Goal: Information Seeking & Learning: Learn about a topic

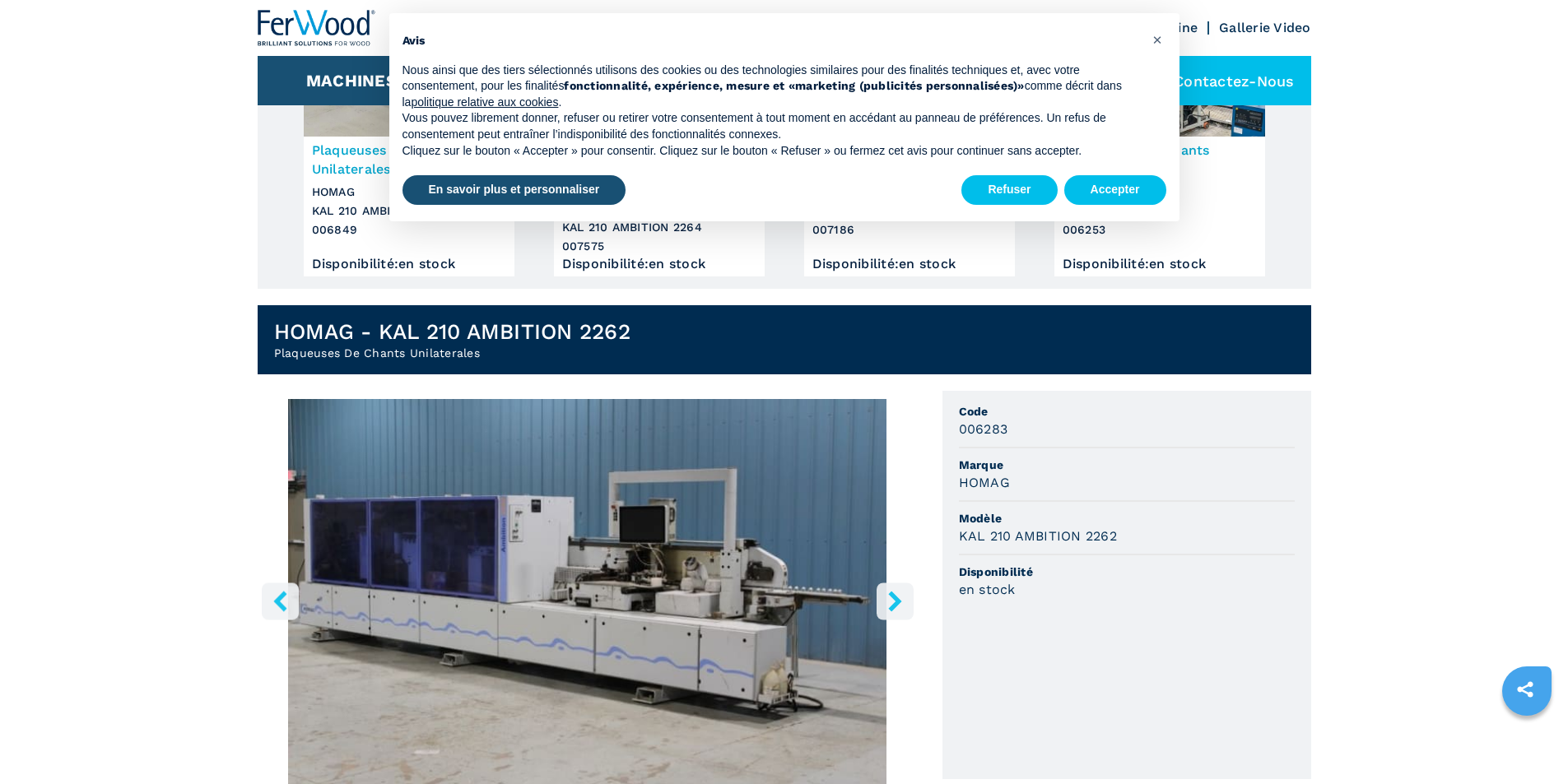
click at [888, 600] on icon "right-button" at bounding box center [895, 600] width 21 height 21
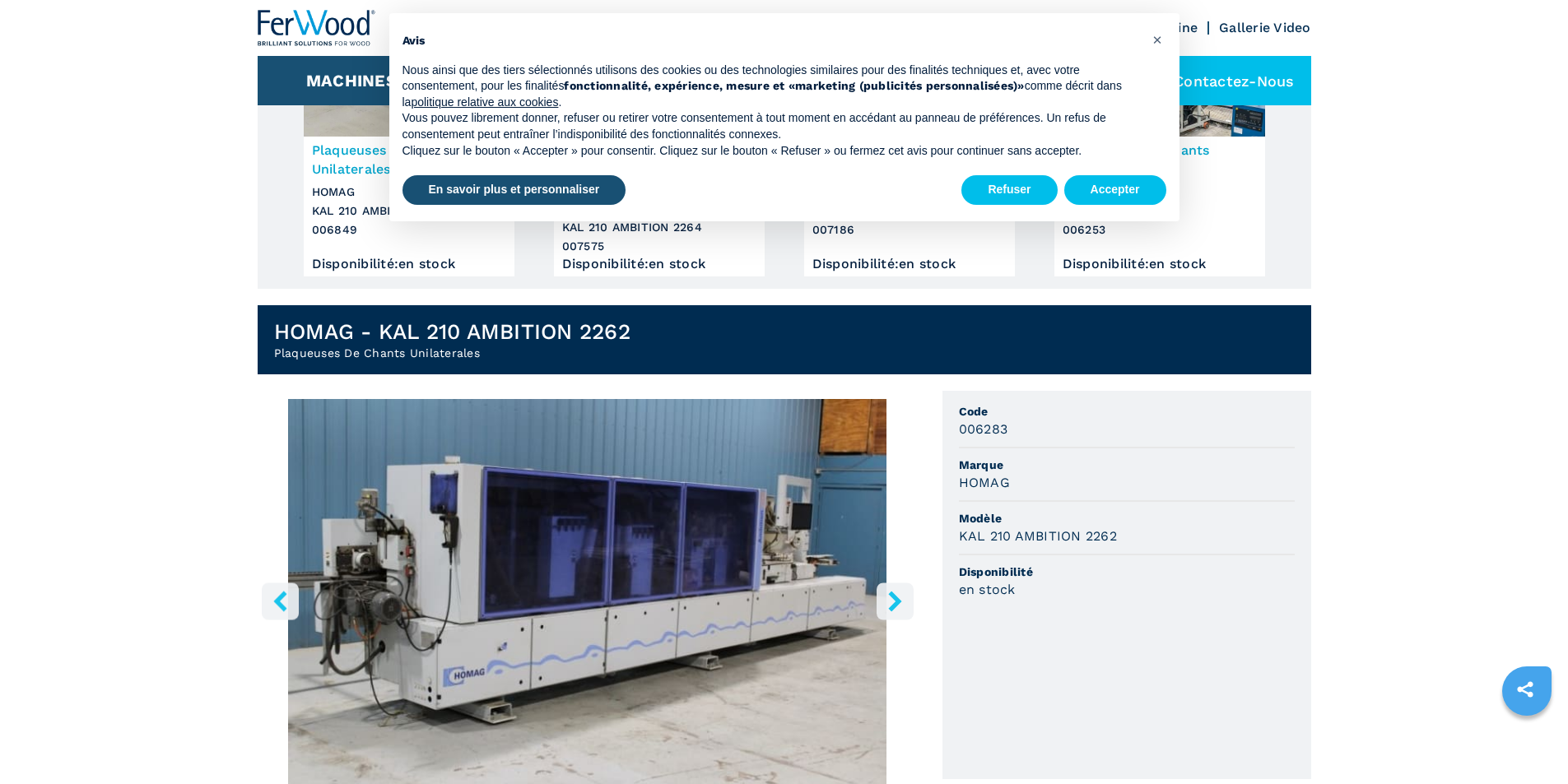
click at [890, 600] on icon "right-button" at bounding box center [895, 600] width 21 height 21
click at [893, 600] on icon "right-button" at bounding box center [895, 600] width 21 height 21
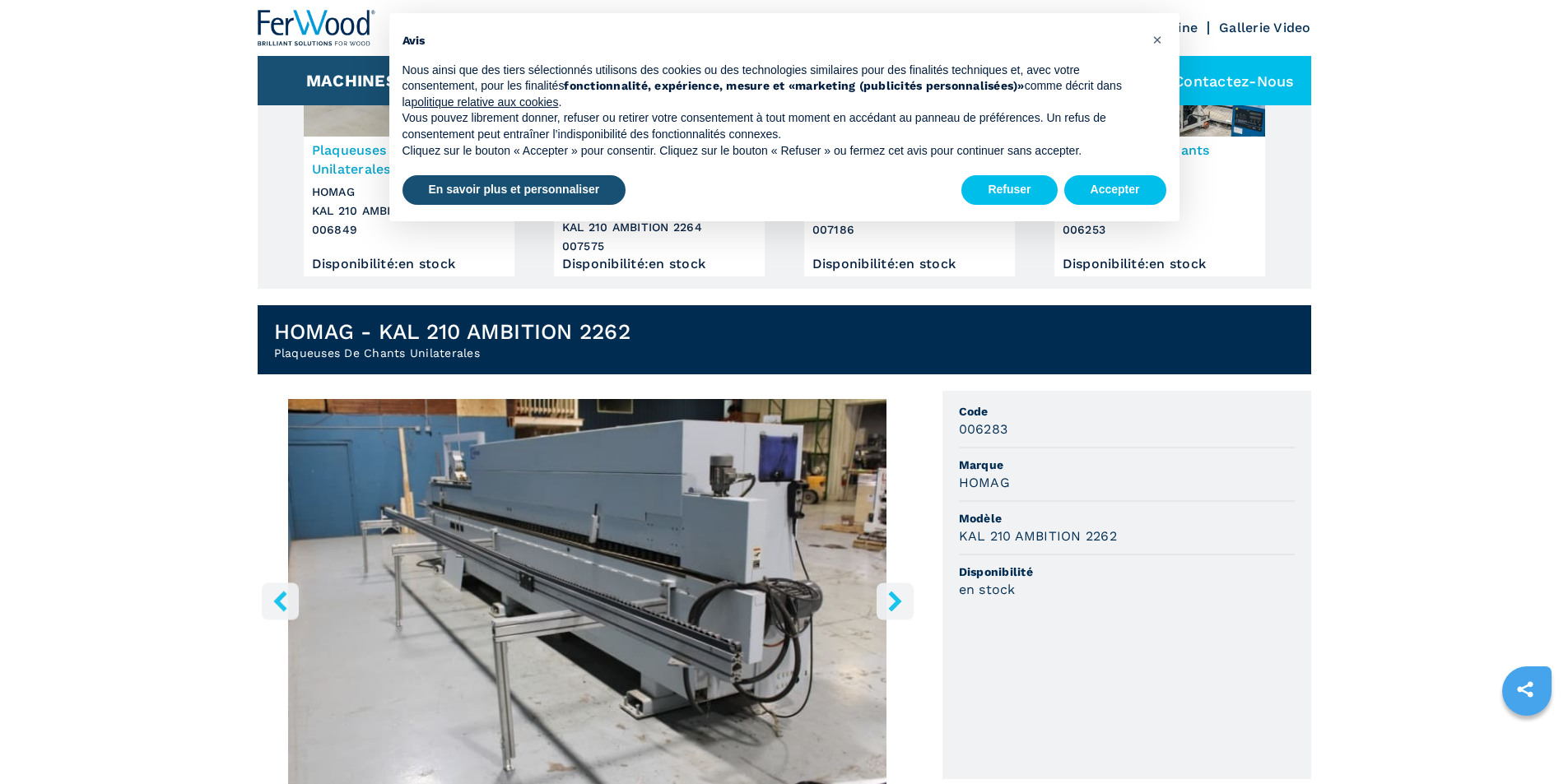
click at [893, 600] on icon "right-button" at bounding box center [895, 600] width 21 height 21
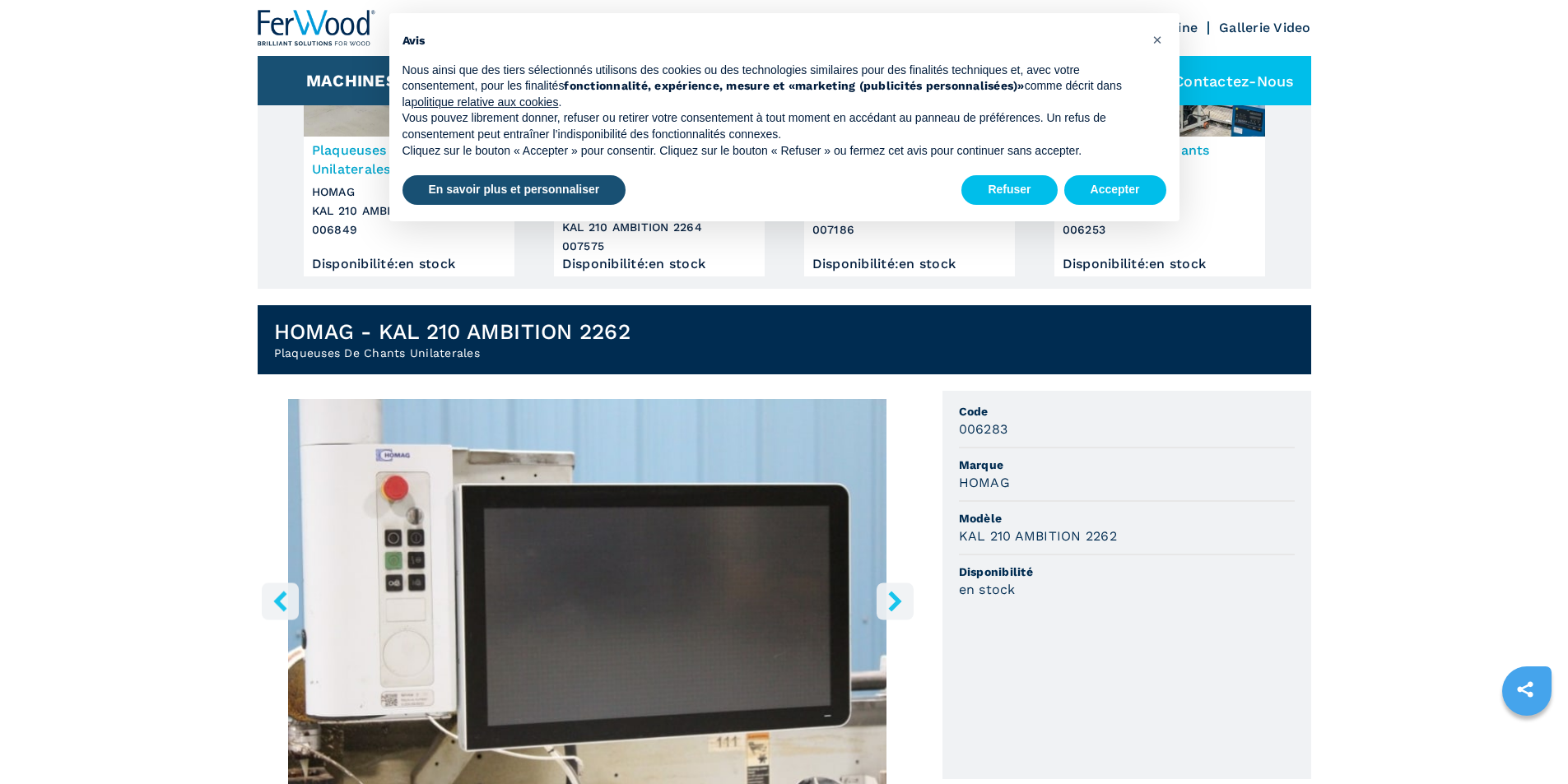
click at [893, 600] on icon "right-button" at bounding box center [895, 600] width 21 height 21
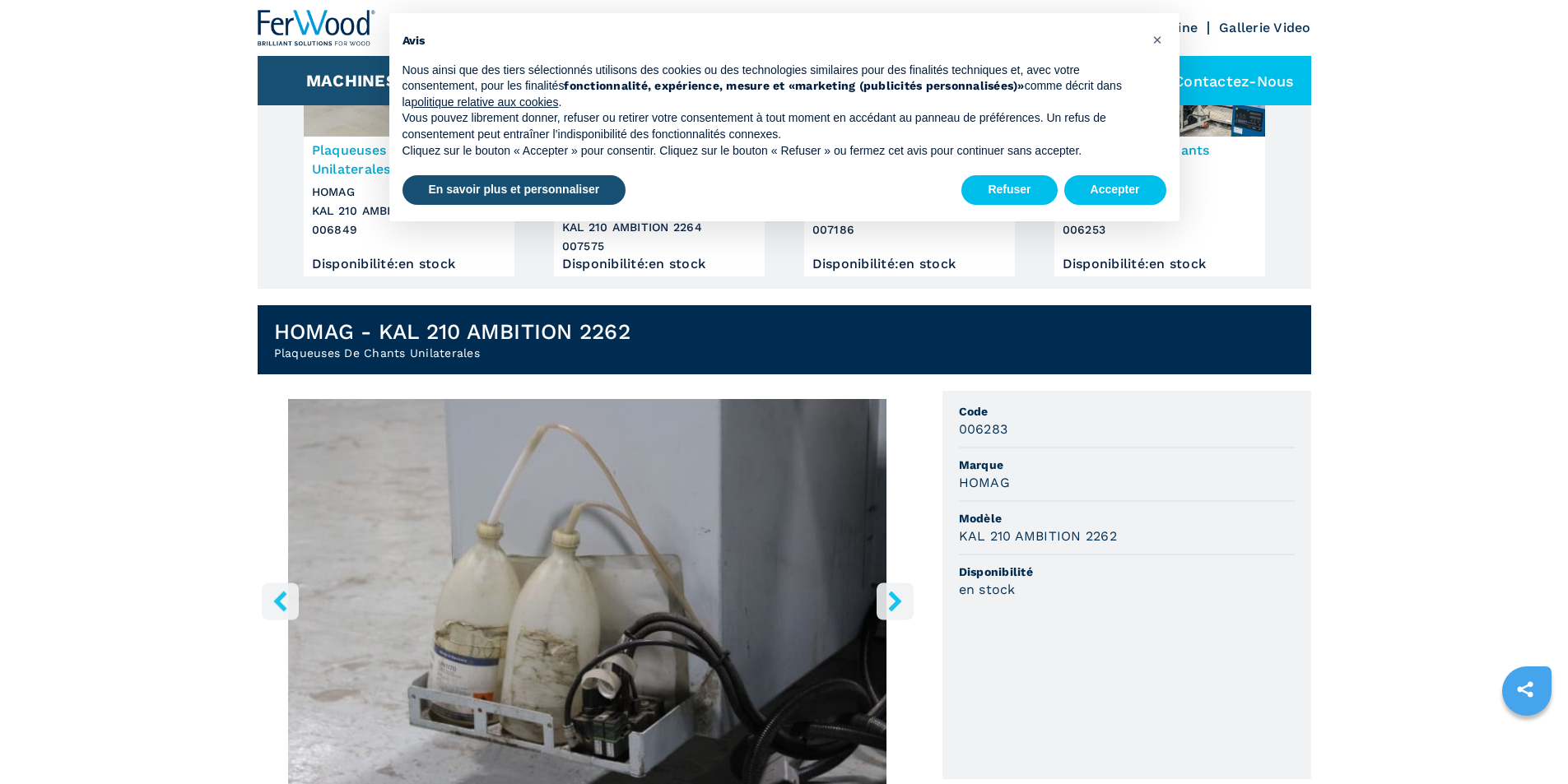
click at [893, 600] on icon "right-button" at bounding box center [895, 600] width 21 height 21
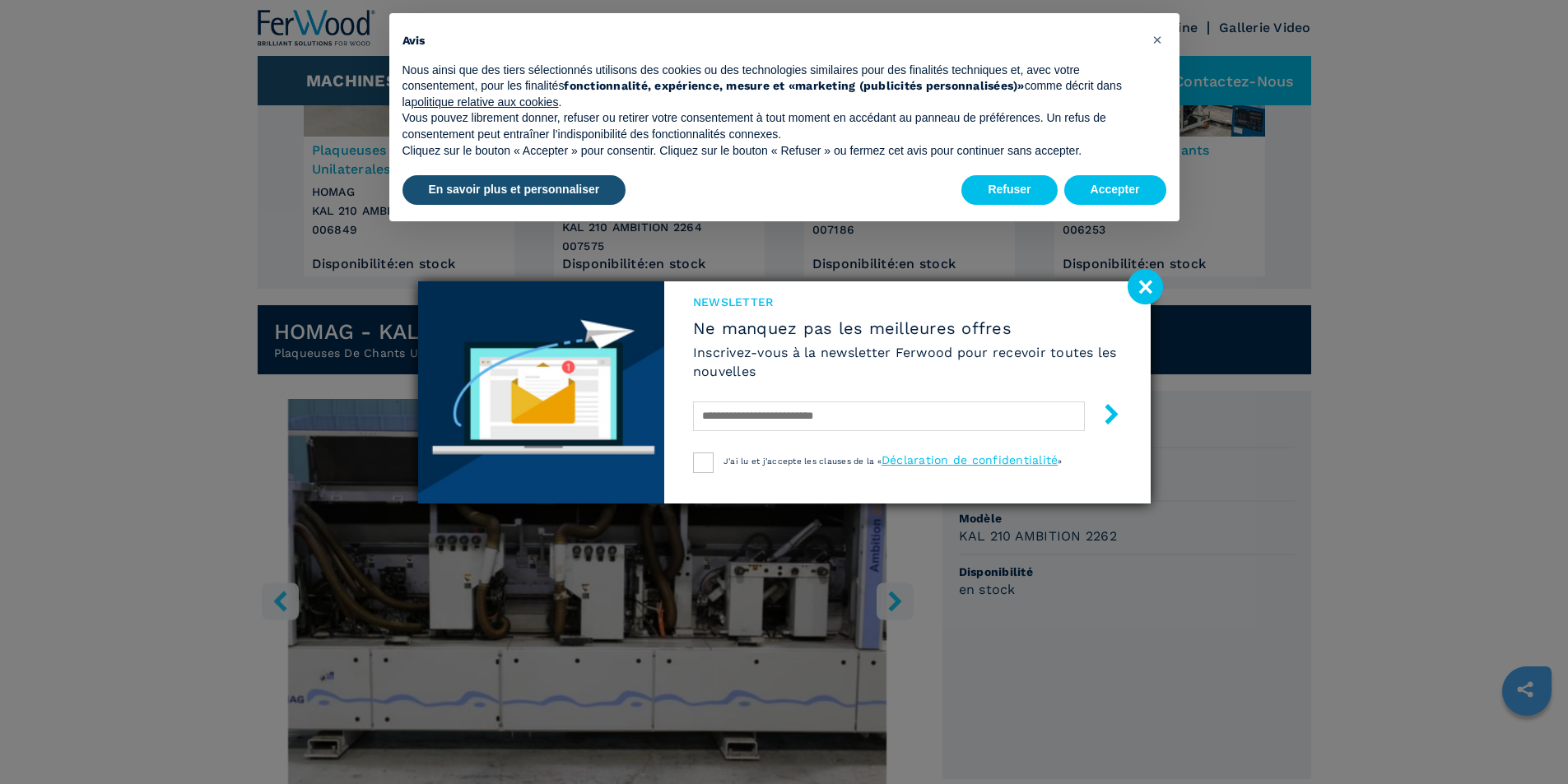
click at [893, 600] on div "Newsletter Ne manquez pas les meilleures offres Inscrivez-vous à la newsletter …" at bounding box center [784, 392] width 1568 height 784
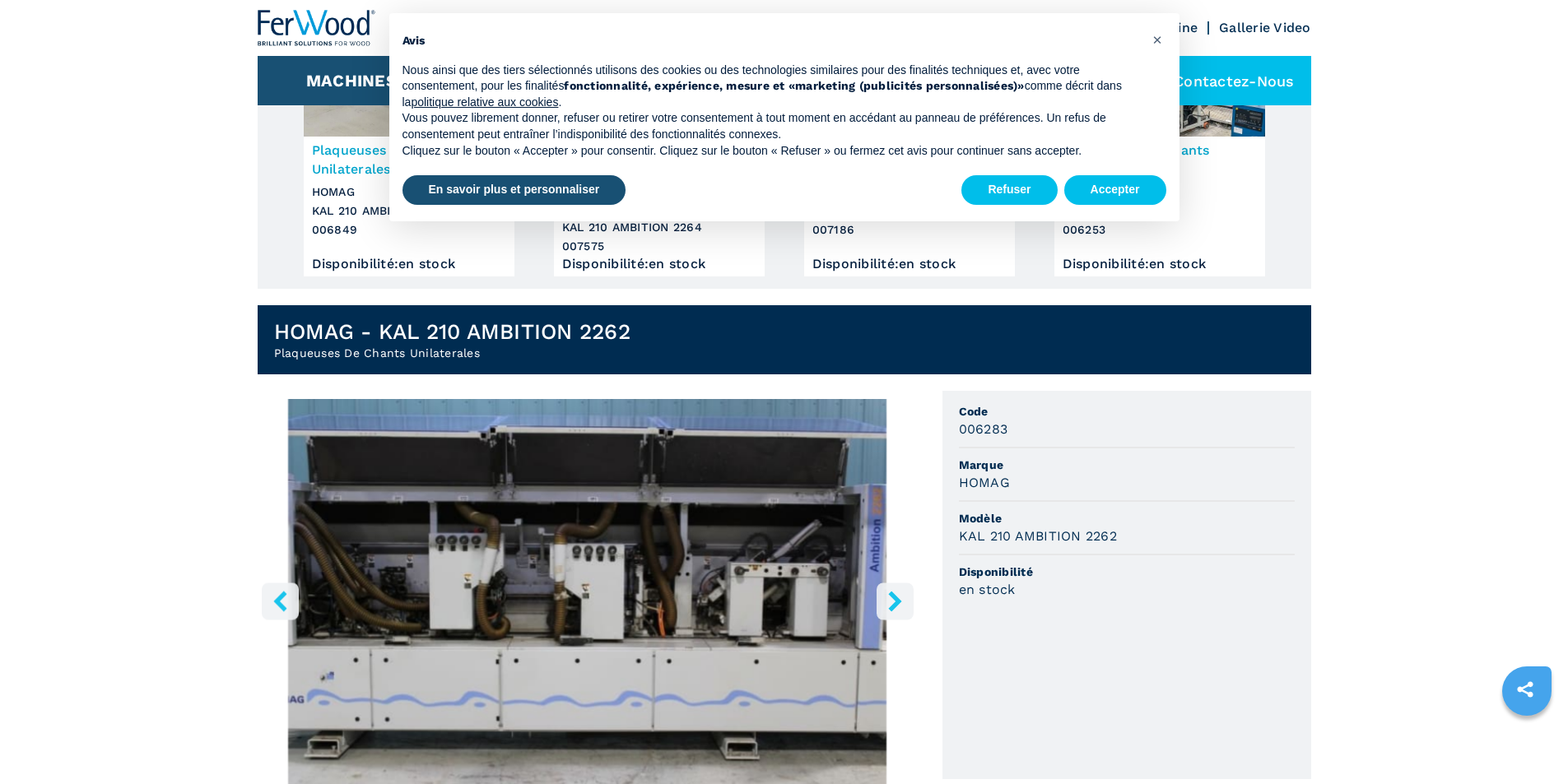
click at [893, 600] on icon "right-button" at bounding box center [895, 600] width 21 height 21
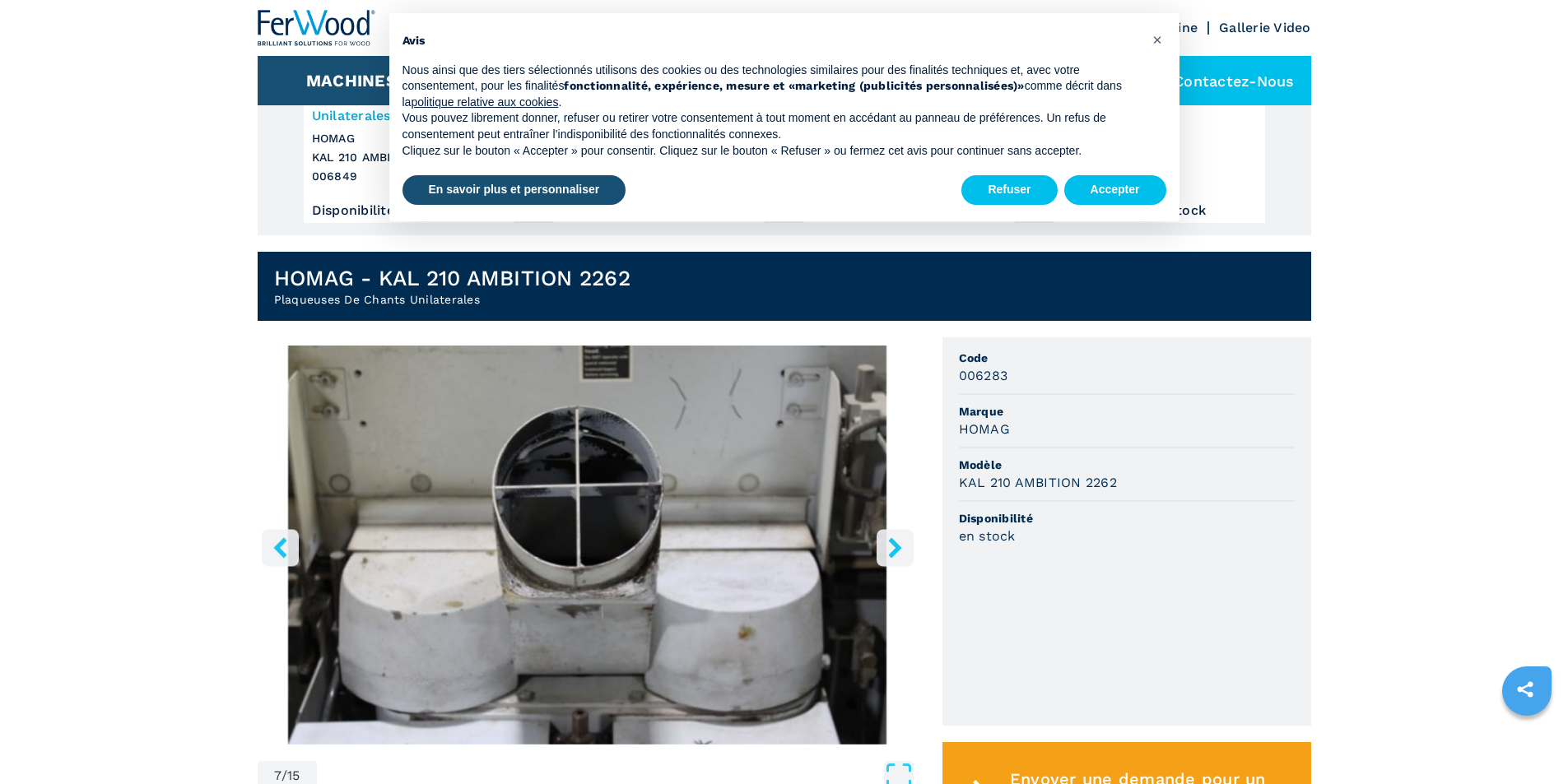
scroll to position [329, 0]
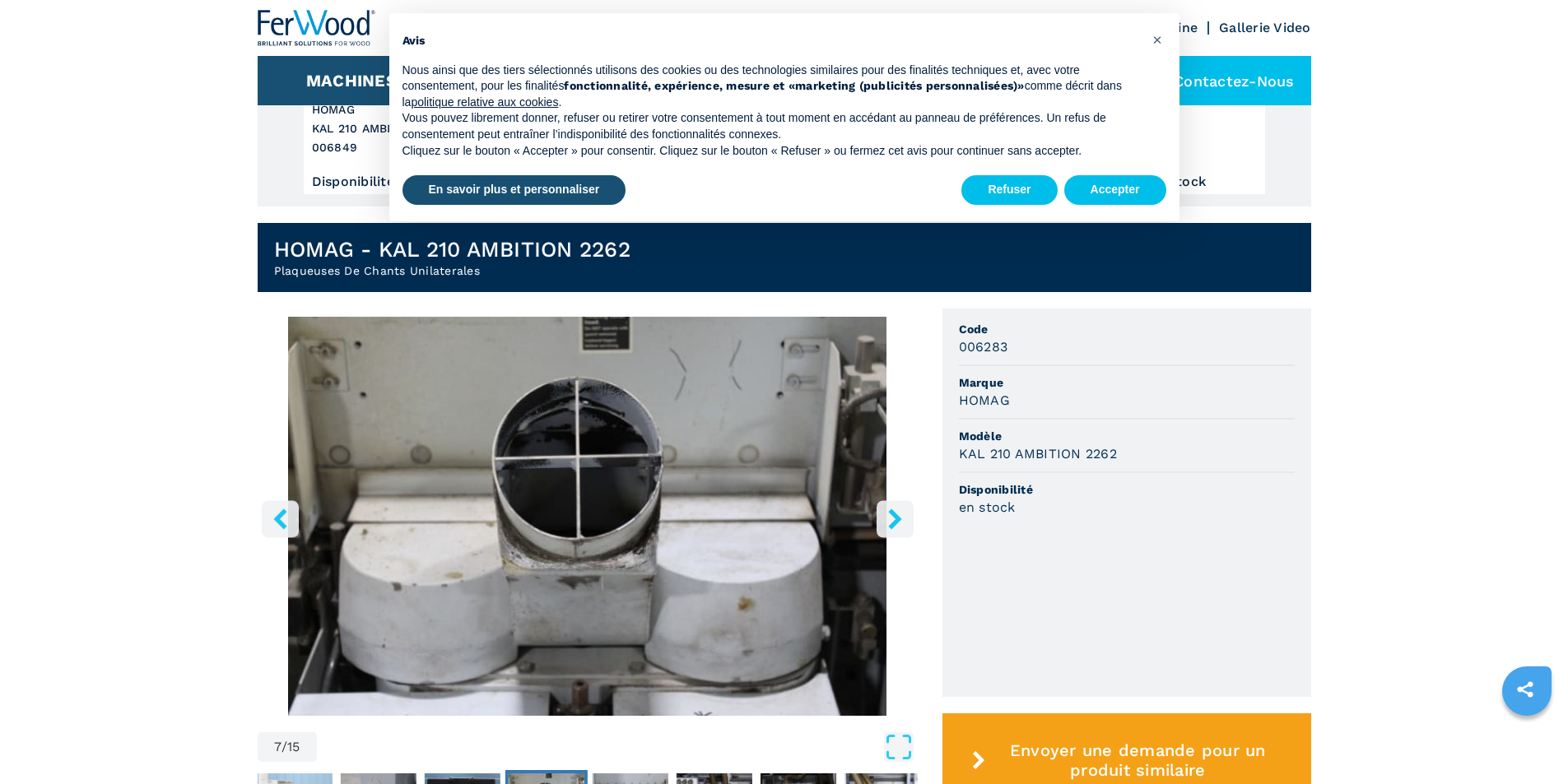
click at [896, 520] on icon "right-button" at bounding box center [894, 518] width 13 height 21
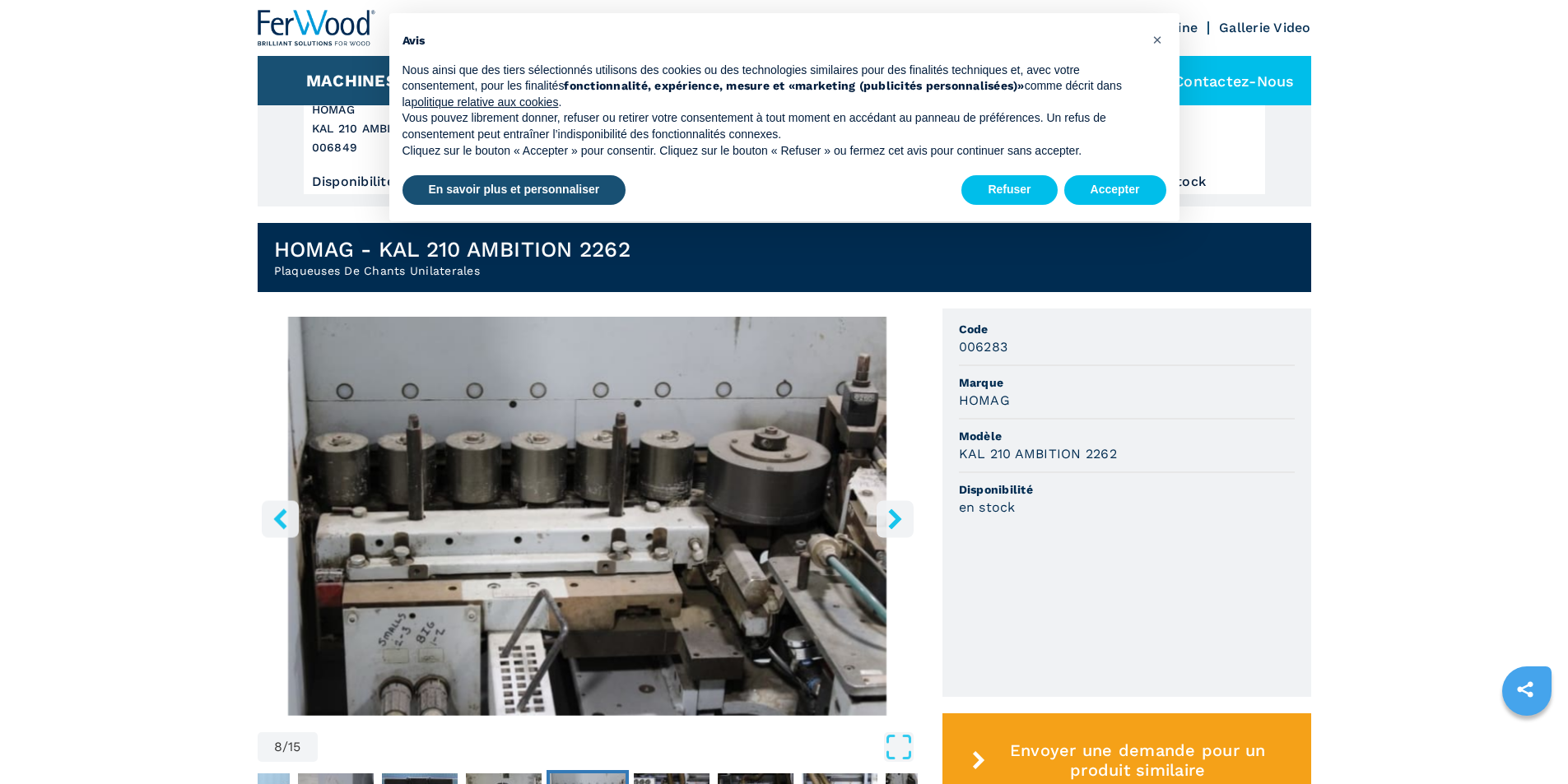
click at [896, 520] on icon "right-button" at bounding box center [894, 518] width 13 height 21
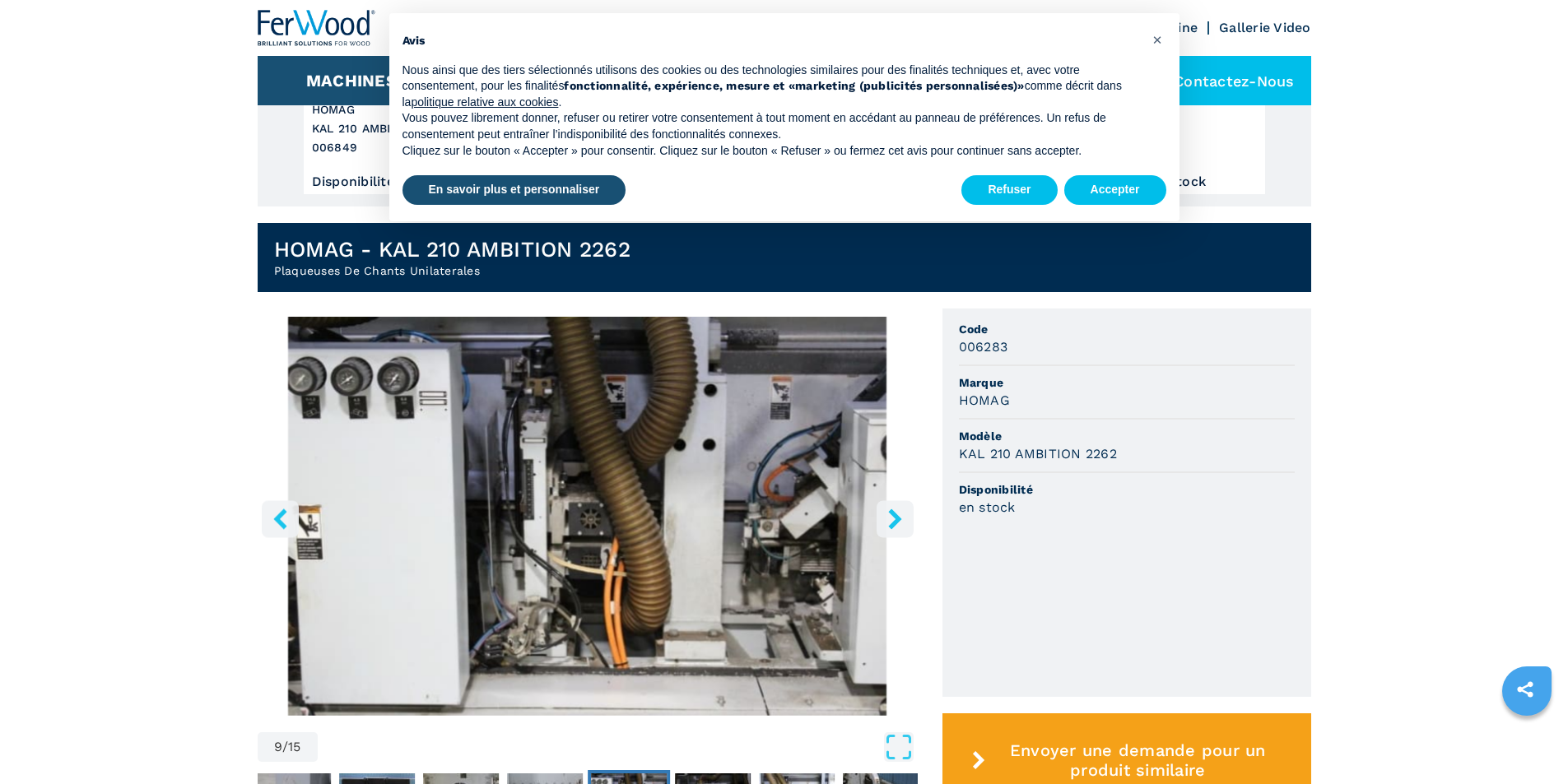
click at [896, 520] on icon "right-button" at bounding box center [894, 518] width 13 height 21
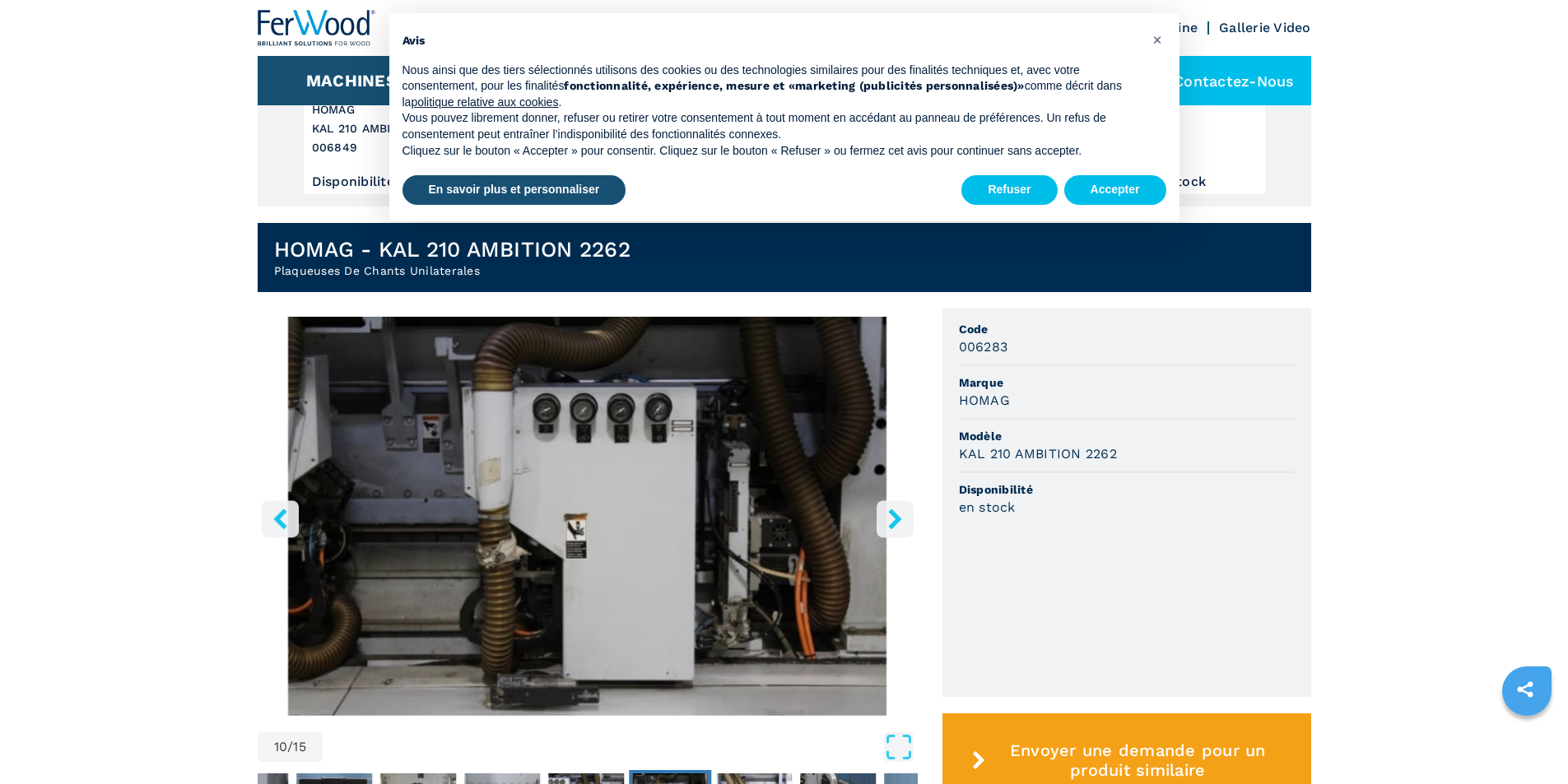
click at [896, 520] on icon "right-button" at bounding box center [894, 518] width 13 height 21
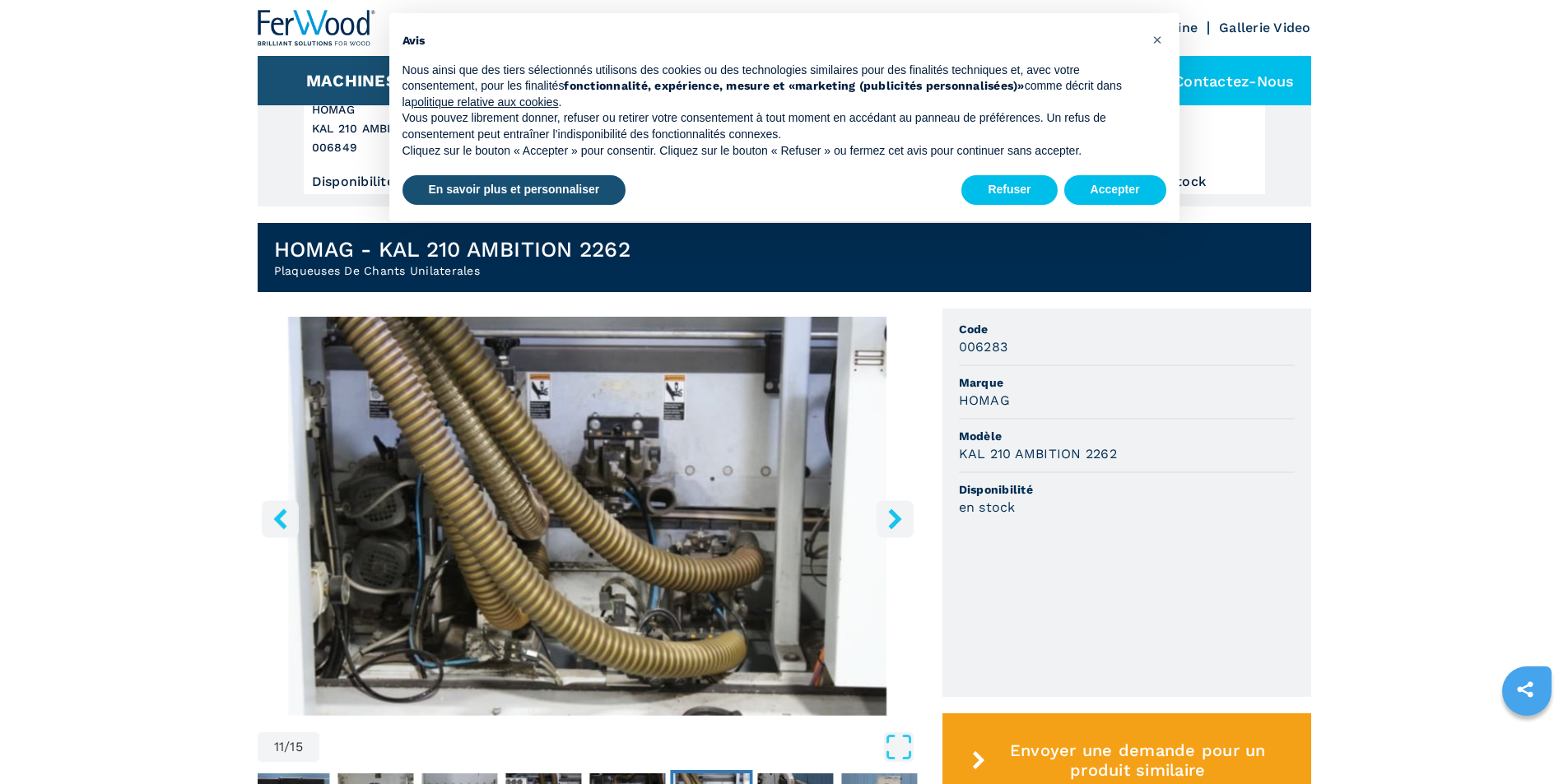
click at [896, 520] on icon "right-button" at bounding box center [894, 518] width 13 height 21
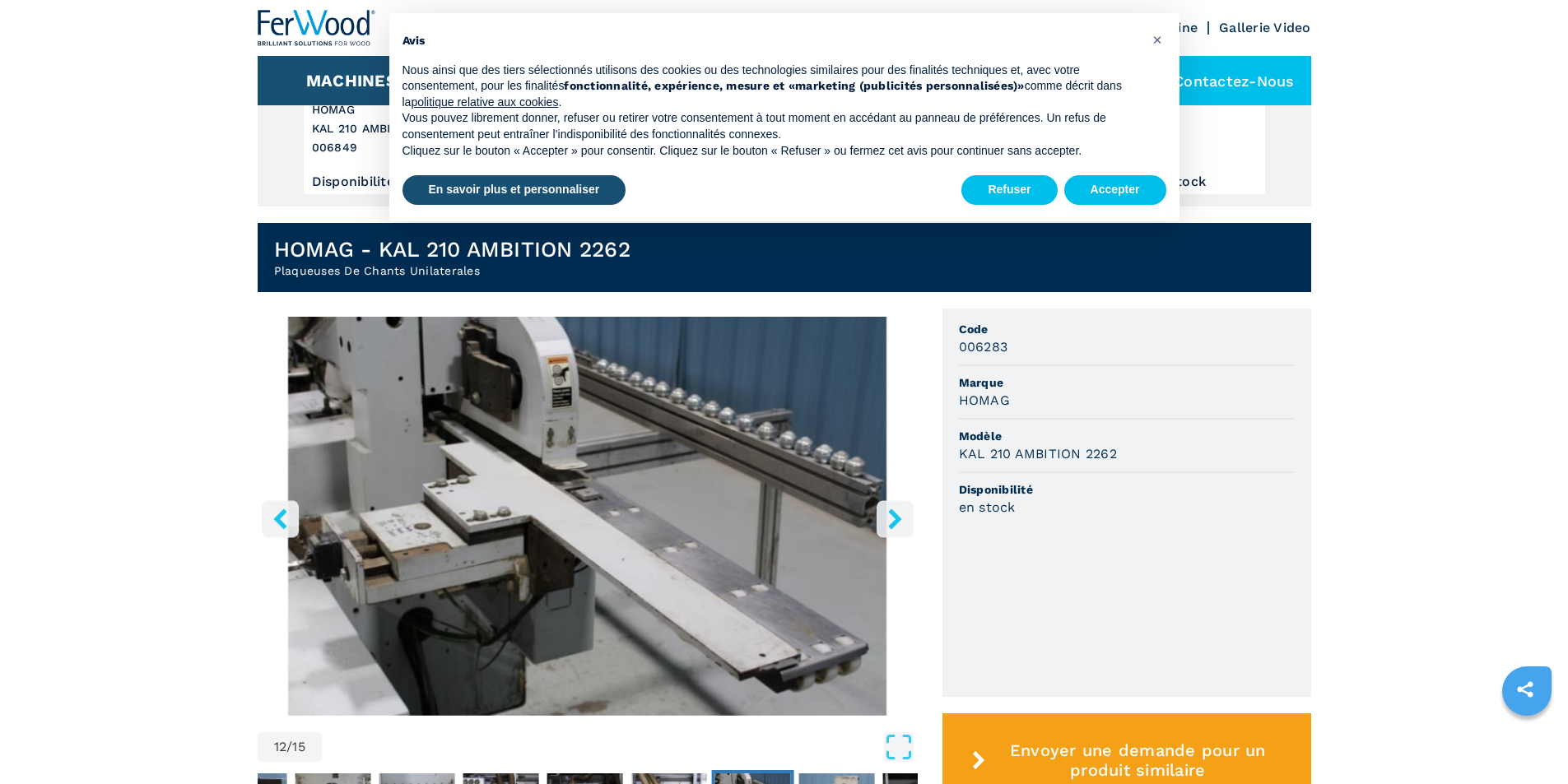
click at [896, 520] on icon "right-button" at bounding box center [894, 518] width 13 height 21
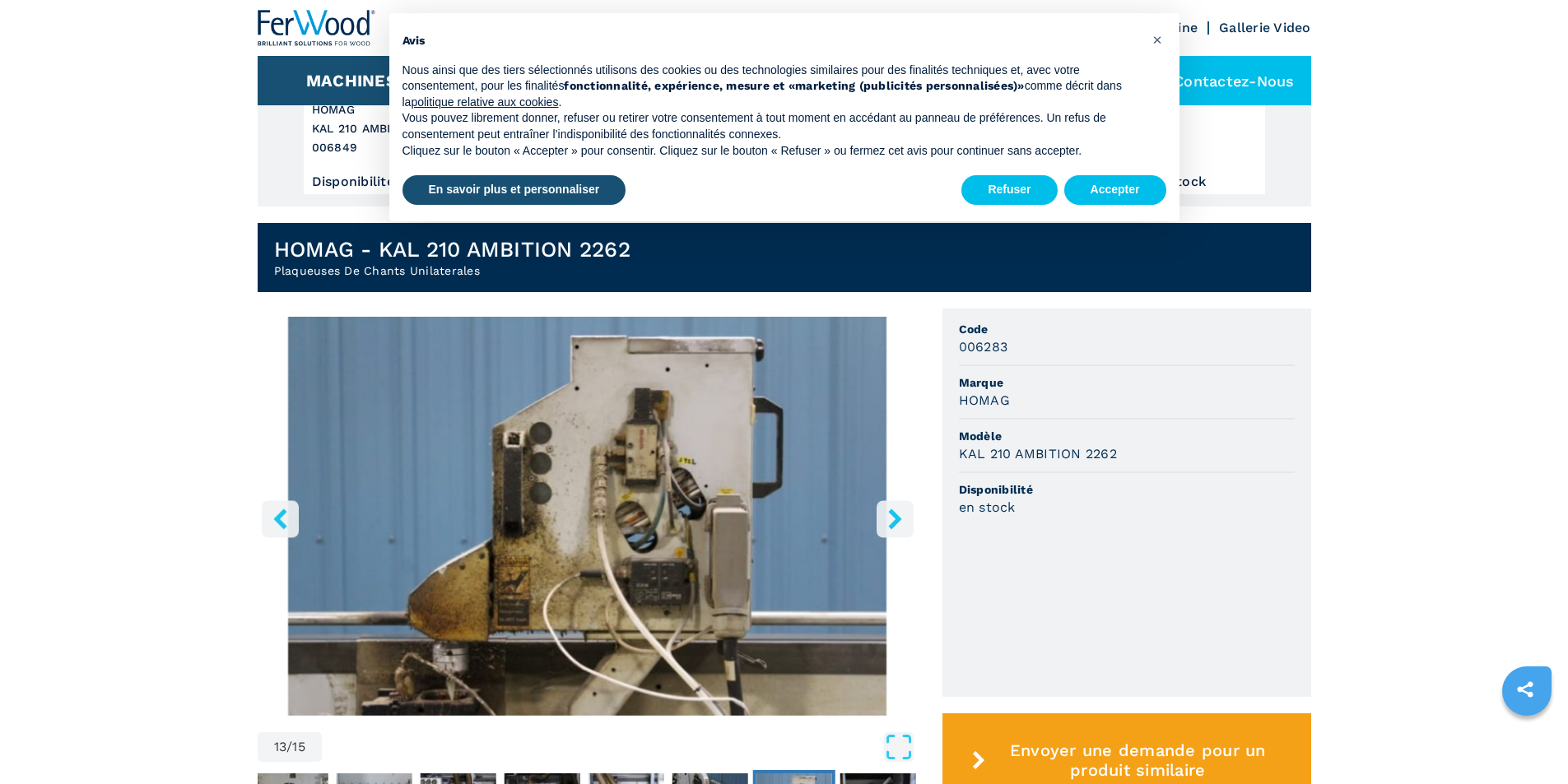
click at [896, 520] on icon "right-button" at bounding box center [894, 518] width 13 height 21
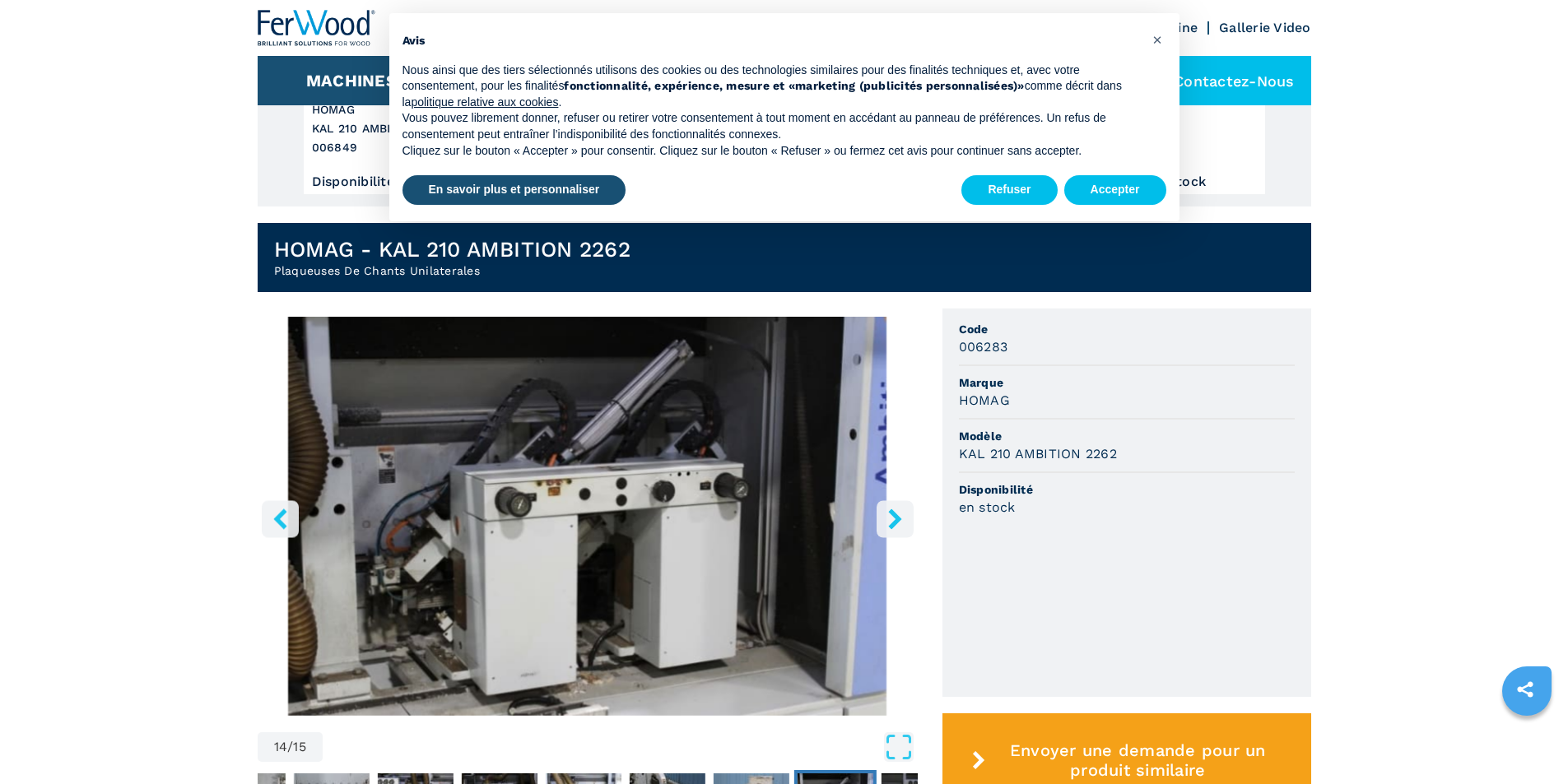
click at [896, 520] on icon "right-button" at bounding box center [894, 518] width 13 height 21
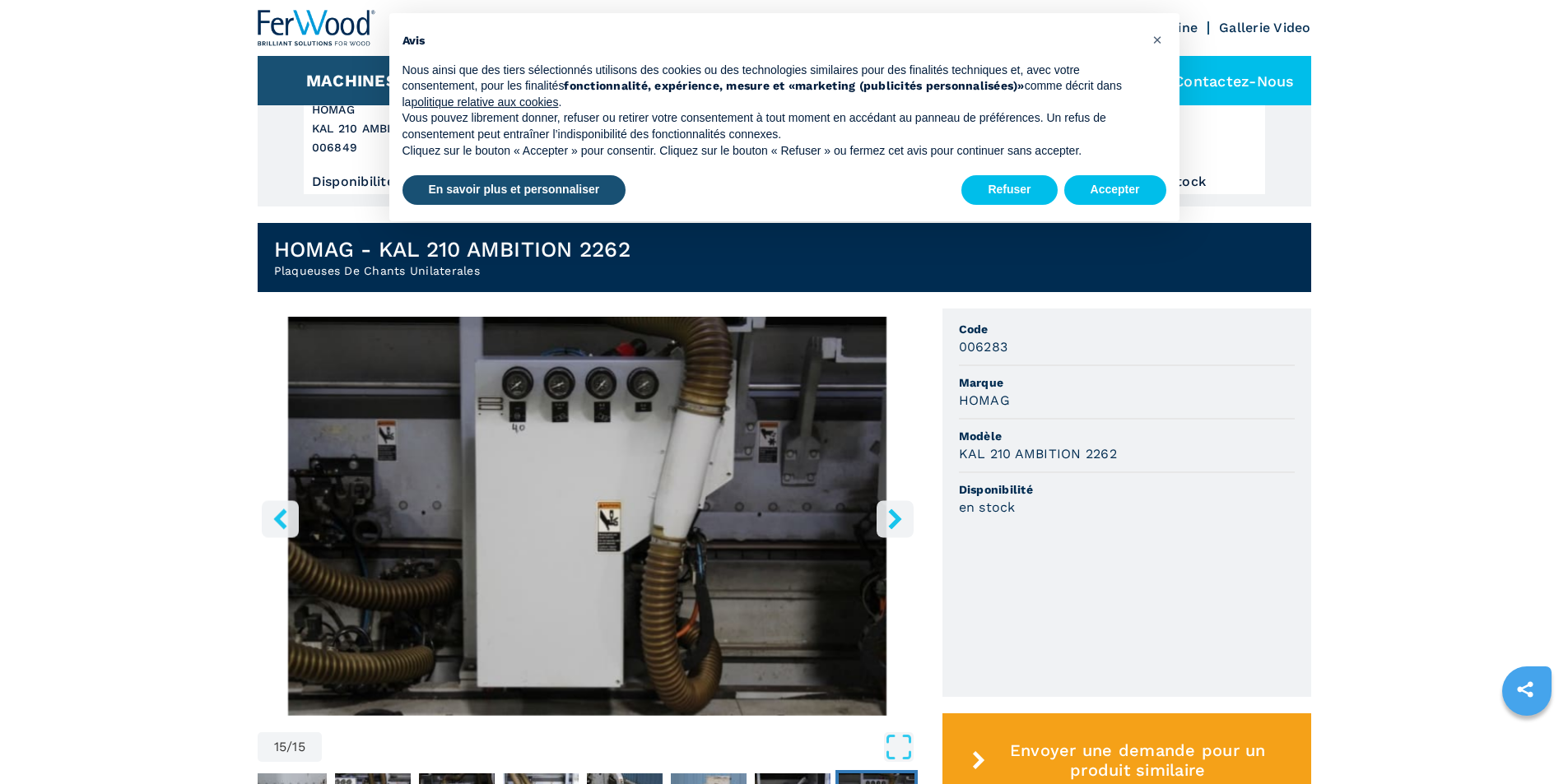
click at [893, 520] on icon "right-button" at bounding box center [895, 518] width 21 height 21
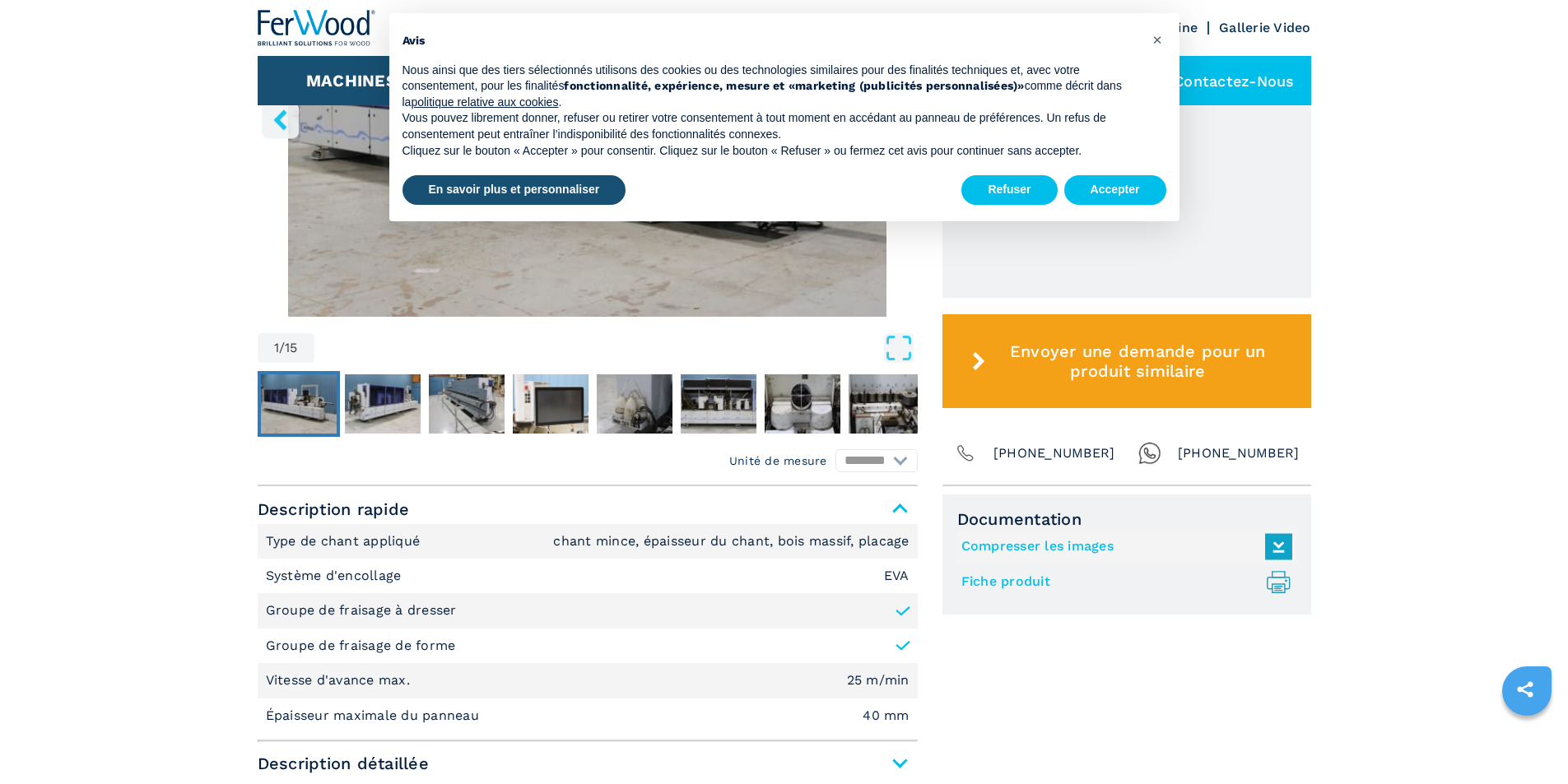
scroll to position [741, 0]
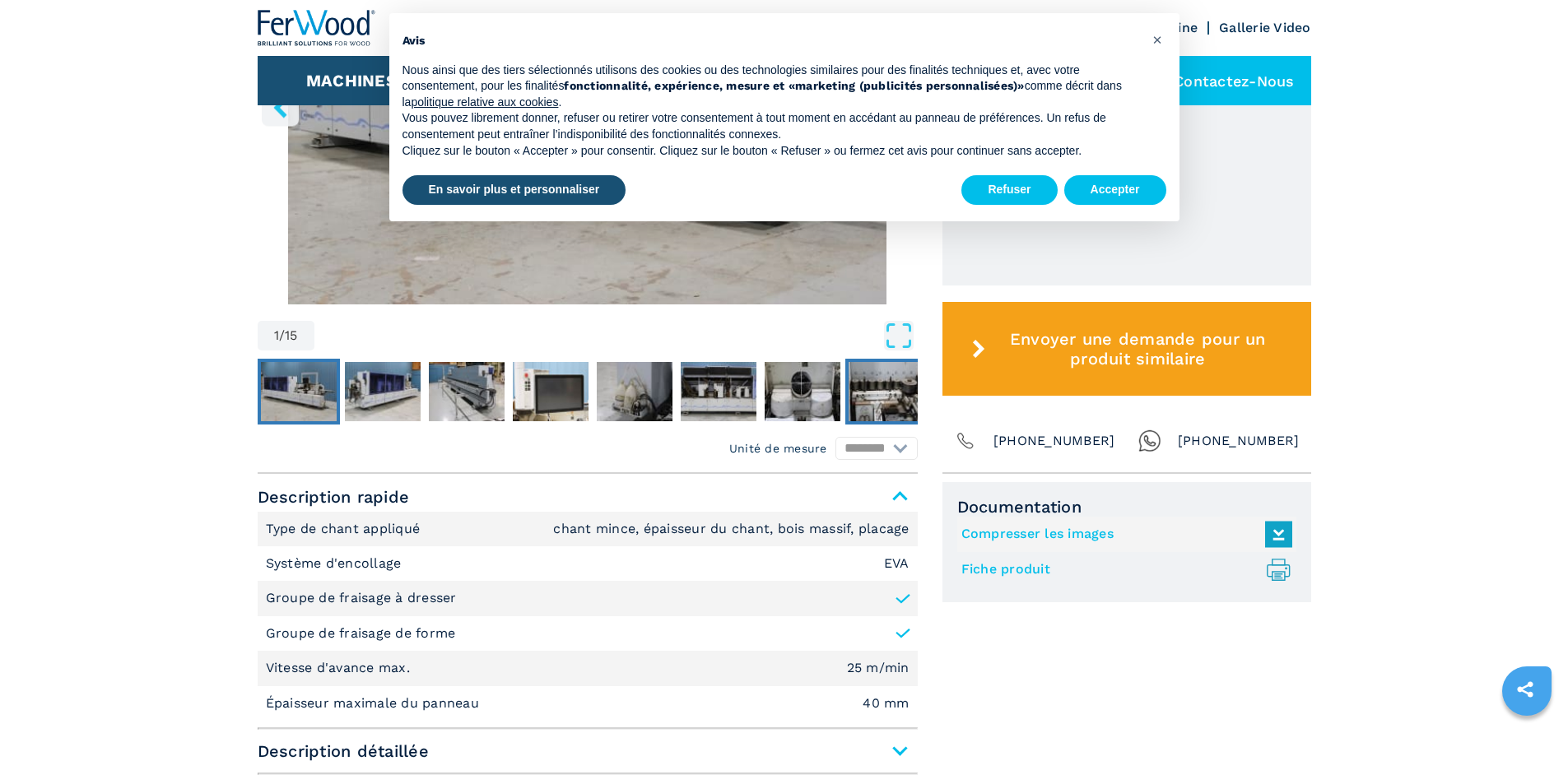
click at [876, 395] on img "Go to Slide 8" at bounding box center [886, 392] width 76 height 59
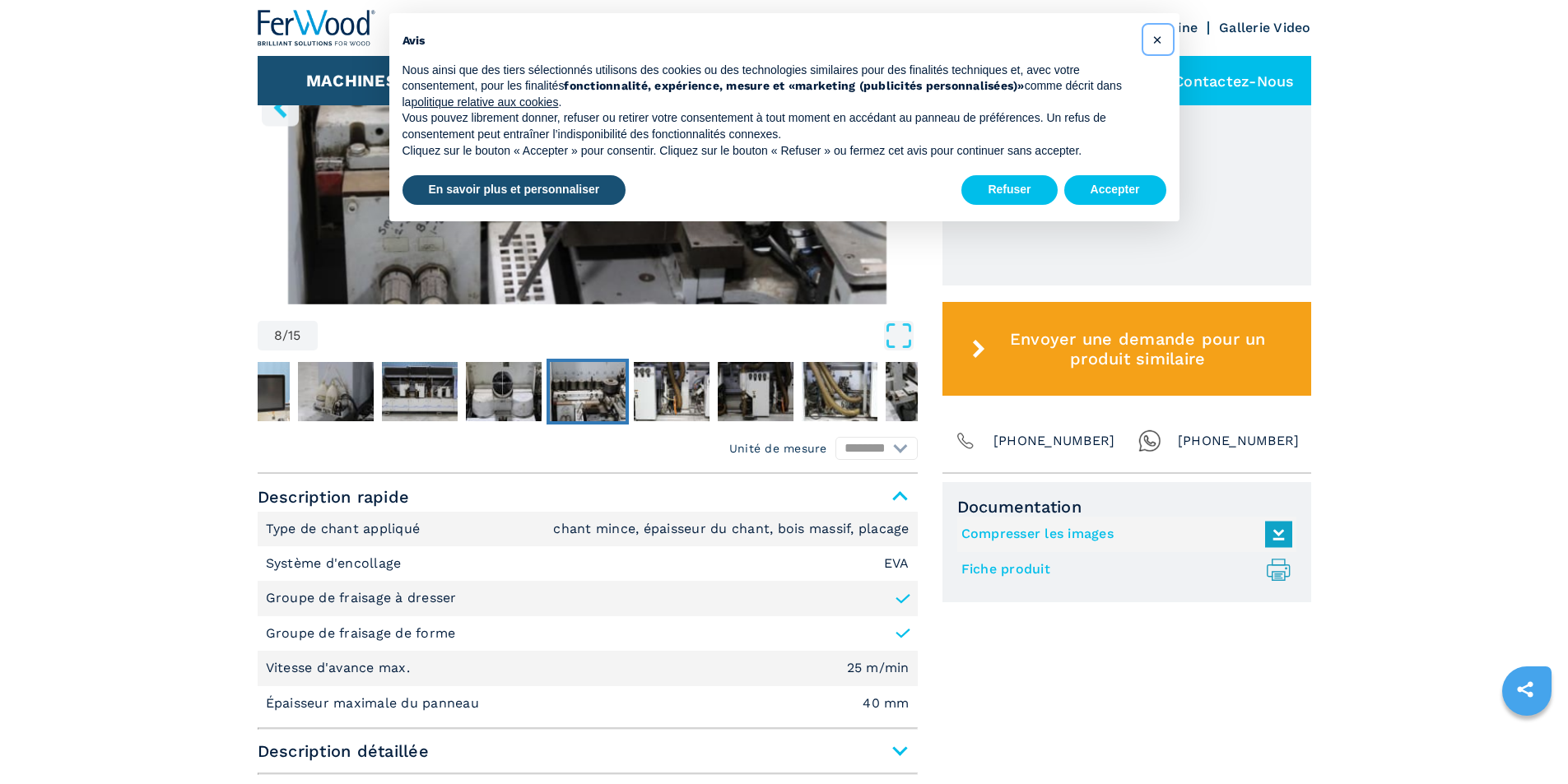
click at [1159, 39] on span "×" at bounding box center [1157, 39] width 10 height 20
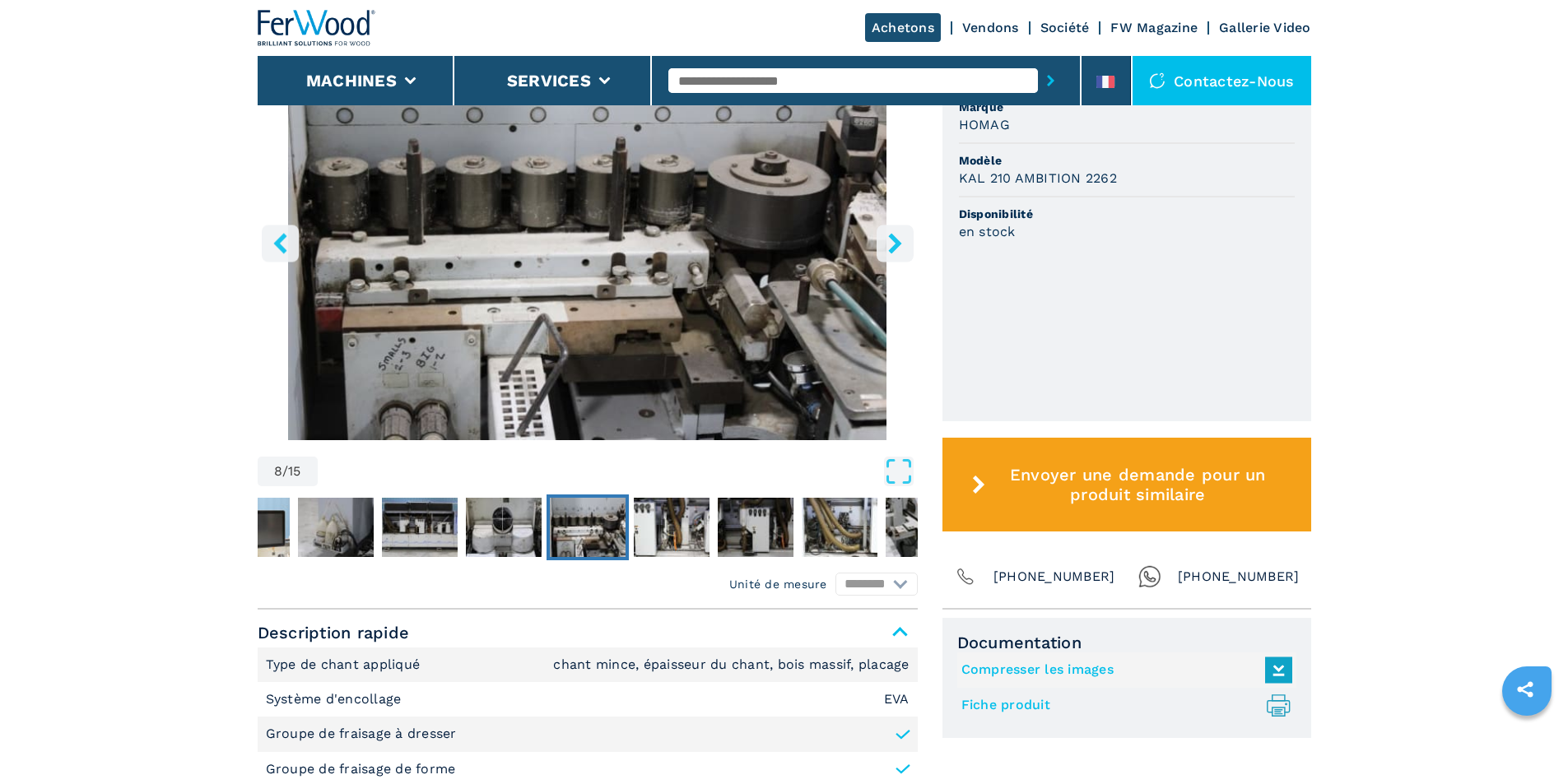
scroll to position [576, 0]
